Goal: Transaction & Acquisition: Purchase product/service

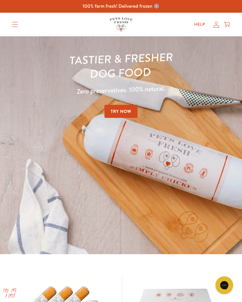
click at [132, 117] on link "Try Now" at bounding box center [120, 111] width 33 height 13
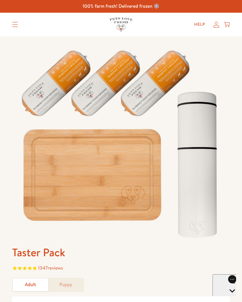
click at [22, 29] on summary "Translation missing: en.sections.header.menu" at bounding box center [14, 24] width 15 height 15
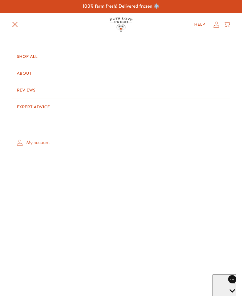
click at [40, 56] on link "Shop All" at bounding box center [121, 56] width 218 height 17
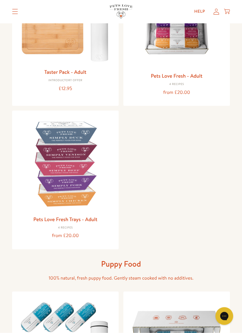
scroll to position [121, 0]
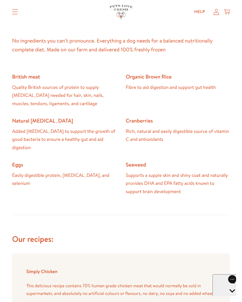
scroll to position [614, 0]
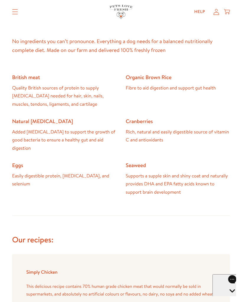
click at [19, 12] on summary "Translation missing: en.sections.header.menu" at bounding box center [14, 11] width 15 height 15
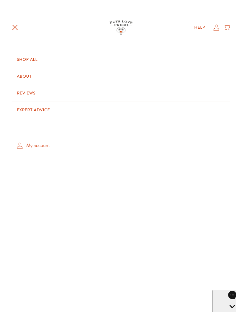
scroll to position [575, 0]
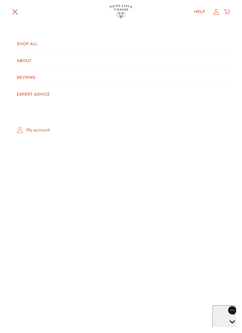
click at [37, 38] on link "Shop All" at bounding box center [121, 44] width 218 height 17
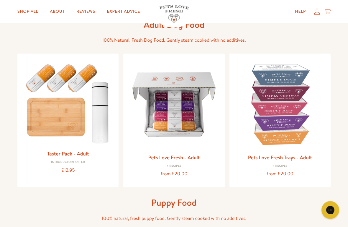
scroll to position [37, 0]
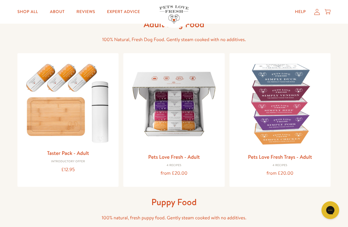
click at [195, 146] on img at bounding box center [174, 104] width 92 height 92
